Goal: Information Seeking & Learning: Learn about a topic

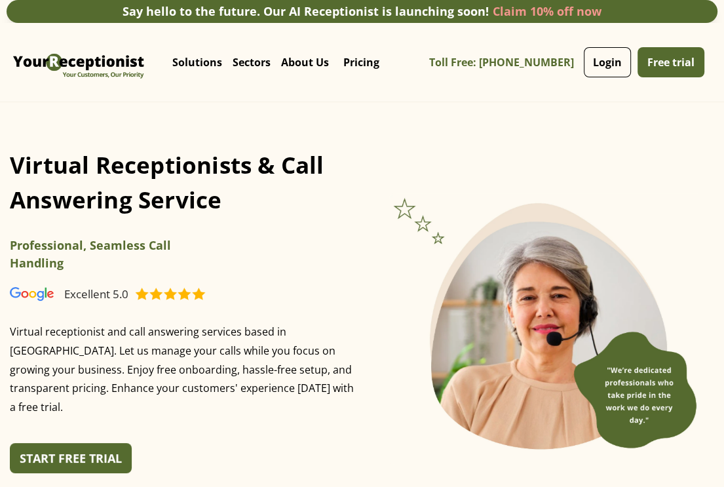
click at [458, 148] on div "Virtual Receptionists & Call Answering Service Make Every Call Count Enhance Yo…" at bounding box center [362, 328] width 704 height 401
click at [209, 295] on div "Excellent 5.0" at bounding box center [186, 293] width 352 height 31
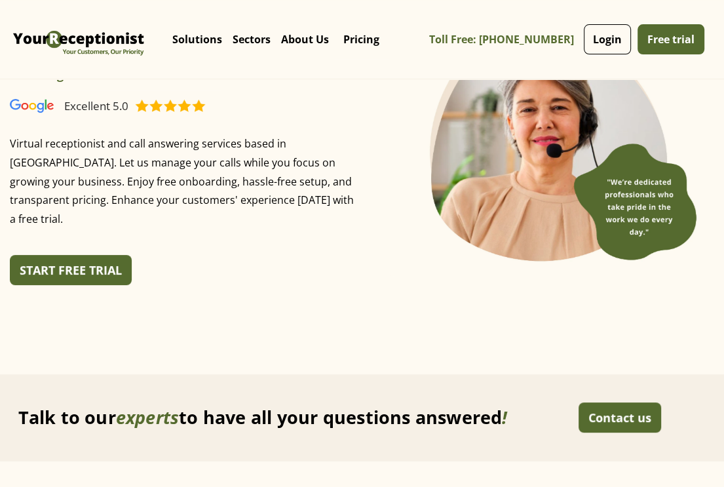
scroll to position [131, 0]
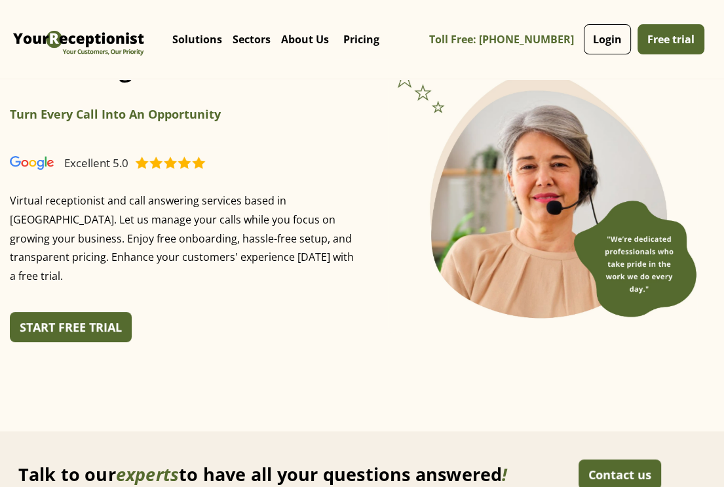
click at [259, 283] on div "Virtual Receptionists & Call Answering Service Make Every Call Count Enhance Yo…" at bounding box center [186, 173] width 352 height 338
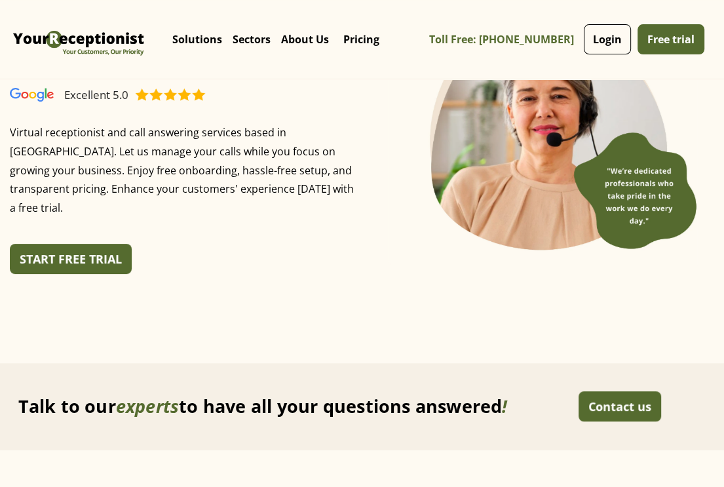
scroll to position [197, 0]
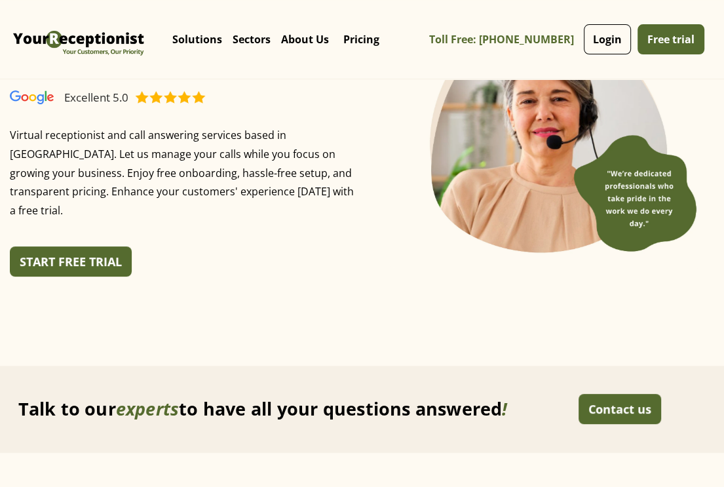
click at [259, 283] on div "Virtual Receptionists & Call Answering Service Make Every Call Count Enhance Yo…" at bounding box center [362, 132] width 704 height 401
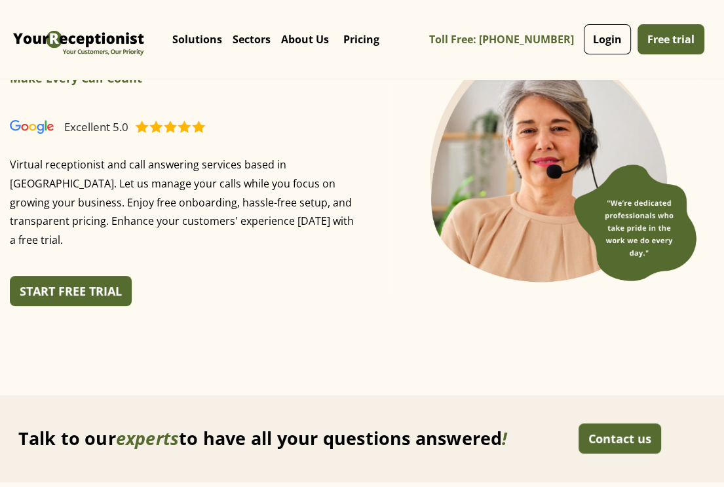
scroll to position [131, 0]
